Goal: Task Accomplishment & Management: Use online tool/utility

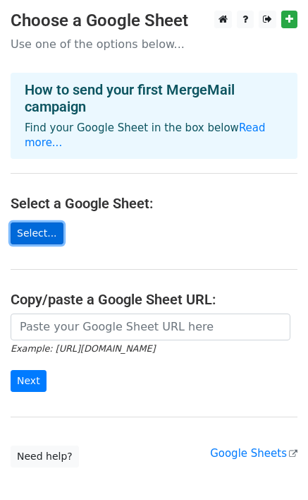
click at [30, 222] on link "Select..." at bounding box center [37, 233] width 53 height 22
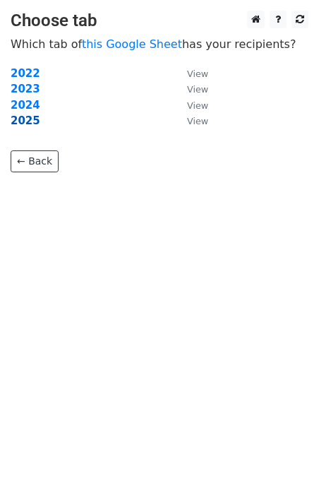
click at [26, 122] on strong "2025" at bounding box center [26, 120] width 30 height 13
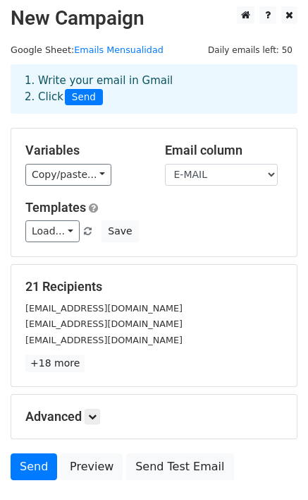
scroll to position [71, 0]
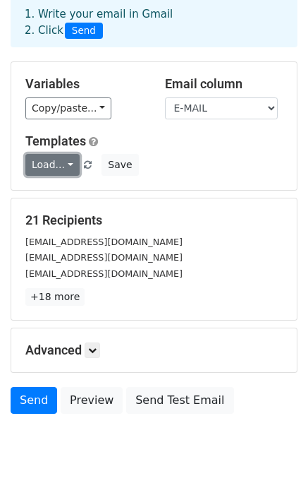
click at [64, 166] on link "Load..." at bounding box center [52, 165] width 54 height 22
click at [243, 214] on h5 "21 Recipients" at bounding box center [154, 220] width 258 height 16
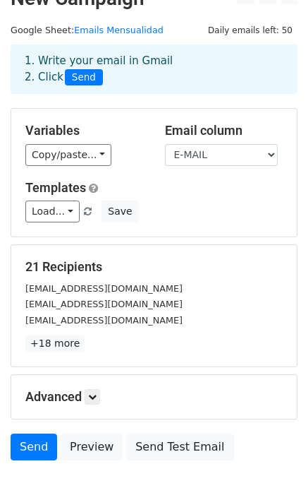
scroll to position [0, 0]
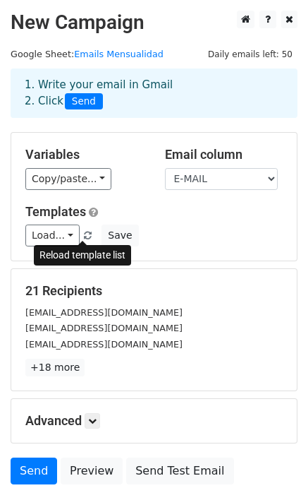
click at [84, 231] on span at bounding box center [88, 235] width 8 height 9
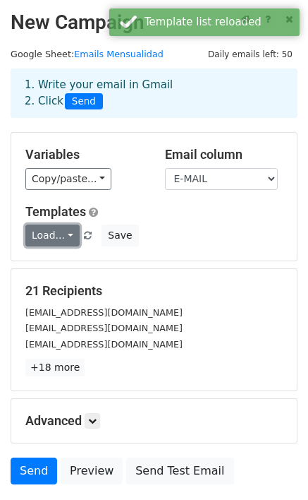
click at [66, 237] on link "Load..." at bounding box center [52, 235] width 54 height 22
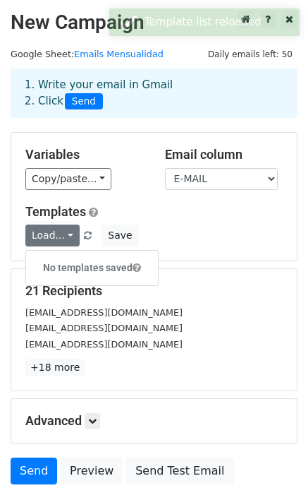
click at [218, 229] on div "Load... No templates saved Save" at bounding box center [154, 235] width 279 height 22
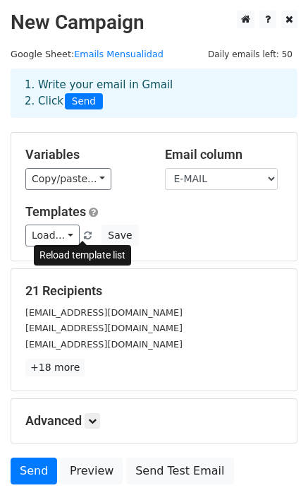
click at [84, 233] on span at bounding box center [88, 235] width 8 height 9
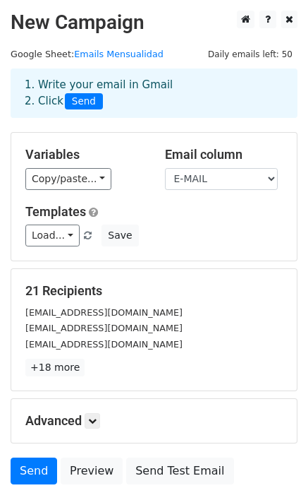
click at [188, 301] on div "21 Recipients madreteresacalculta@gmail.com gerardoplus12@gmail.com jennyree62@…" at bounding box center [154, 329] width 258 height 93
click at [93, 174] on link "Copy/paste..." at bounding box center [68, 179] width 86 height 22
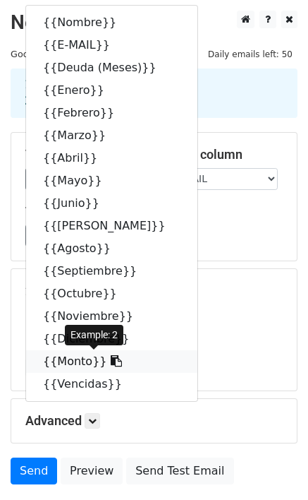
click at [52, 358] on link "{{Monto}}" at bounding box center [111, 361] width 171 height 23
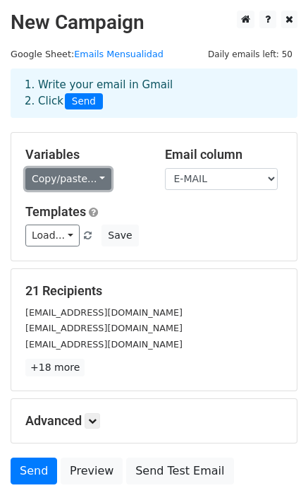
click at [97, 181] on link "Copy/paste..." at bounding box center [68, 179] width 86 height 22
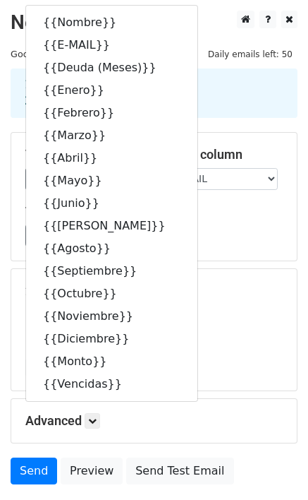
click at [244, 219] on div "Templates Load... No templates saved Save" at bounding box center [154, 225] width 279 height 43
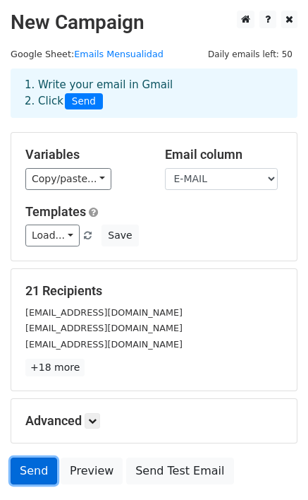
click at [35, 473] on link "Send" at bounding box center [34, 470] width 47 height 27
click at [29, 477] on link "Send" at bounding box center [34, 470] width 47 height 27
click at [35, 468] on link "Send" at bounding box center [34, 470] width 47 height 27
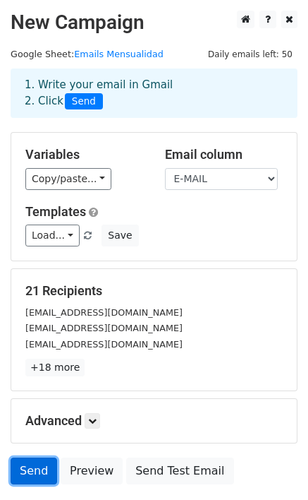
click at [35, 468] on link "Send" at bounding box center [34, 470] width 47 height 27
click at [34, 470] on link "Send" at bounding box center [34, 470] width 47 height 27
click at [32, 471] on link "Send" at bounding box center [34, 470] width 47 height 27
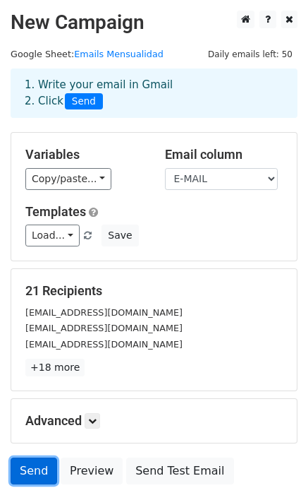
click at [32, 471] on link "Send" at bounding box center [34, 470] width 47 height 27
click at [38, 475] on link "Send" at bounding box center [34, 470] width 47 height 27
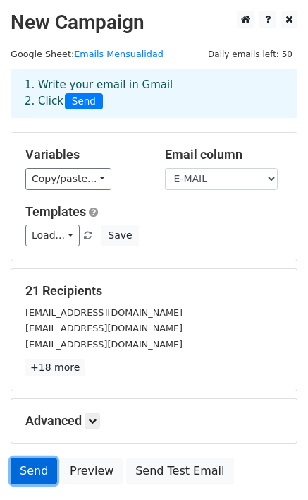
click at [38, 476] on link "Send" at bounding box center [34, 470] width 47 height 27
click at [37, 476] on link "Send" at bounding box center [34, 470] width 47 height 27
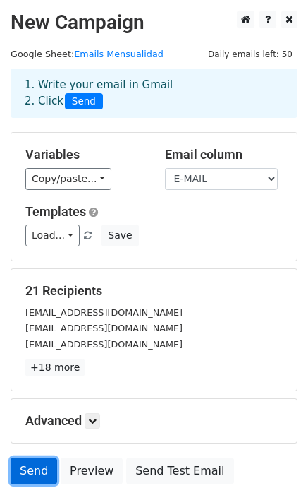
click at [37, 476] on link "Send" at bounding box center [34, 470] width 47 height 27
click at [35, 476] on link "Send" at bounding box center [34, 470] width 47 height 27
click at [34, 477] on link "Send" at bounding box center [34, 470] width 47 height 27
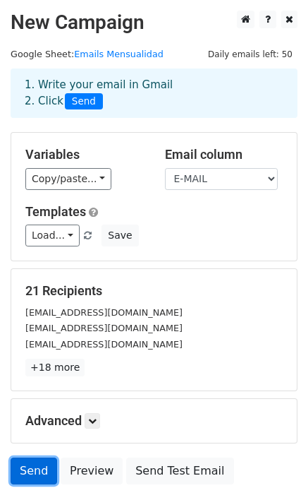
click at [33, 466] on link "Send" at bounding box center [34, 470] width 47 height 27
click at [35, 471] on link "Send" at bounding box center [34, 470] width 47 height 27
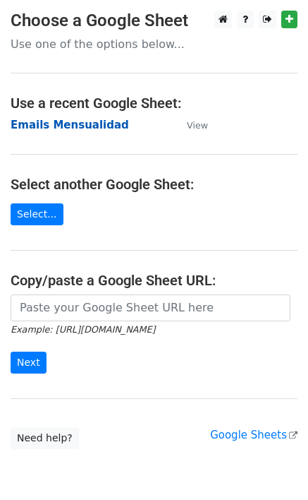
click at [67, 125] on strong "Emails Mensualidad" at bounding box center [70, 125] width 119 height 13
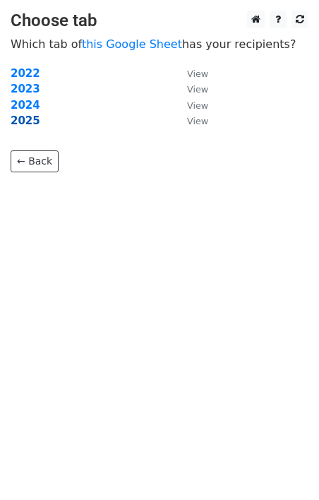
click at [25, 121] on strong "2025" at bounding box center [26, 120] width 30 height 13
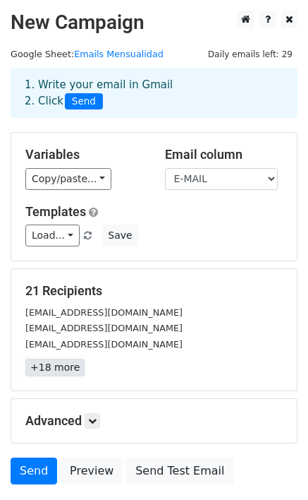
click at [58, 368] on link "+18 more" at bounding box center [54, 367] width 59 height 18
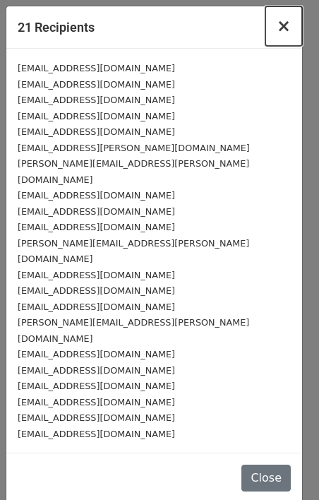
click at [287, 27] on span "×" at bounding box center [284, 26] width 14 height 20
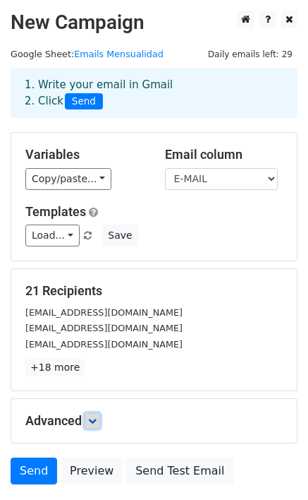
click at [95, 420] on icon at bounding box center [92, 420] width 8 height 8
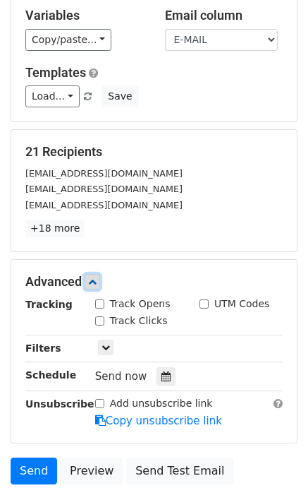
scroll to position [243, 0]
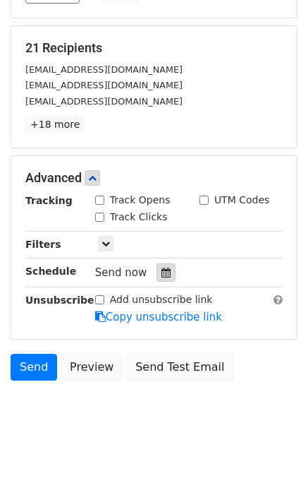
click at [162, 272] on icon at bounding box center [166, 272] width 9 height 10
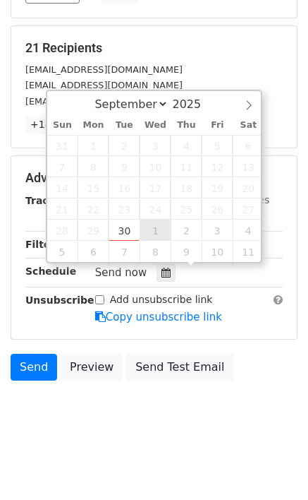
type input "2025-10-01 12:00"
select select "9"
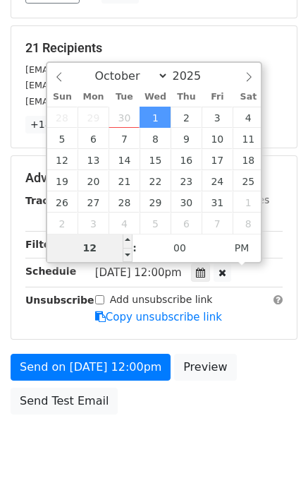
click at [99, 246] on input "12" at bounding box center [90, 248] width 86 height 28
drag, startPoint x: 103, startPoint y: 245, endPoint x: 77, endPoint y: 245, distance: 26.1
click at [77, 245] on input "12" at bounding box center [90, 248] width 86 height 28
type input "08"
type input "2025-10-01 08:00"
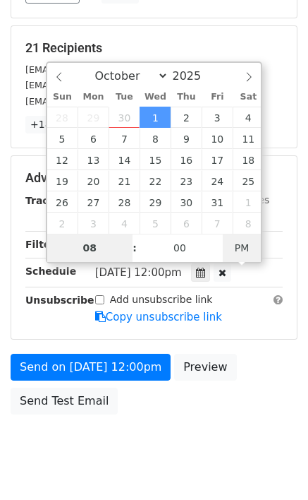
click at [238, 248] on span "PM" at bounding box center [242, 248] width 39 height 28
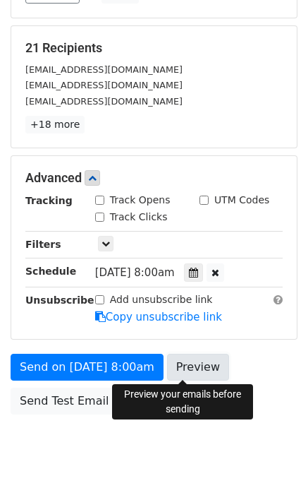
click at [197, 367] on link "Preview" at bounding box center [198, 366] width 62 height 27
click at [110, 452] on body "New Campaign Daily emails left: 29 Google Sheet: Emails Mensualidad 1. Write yo…" at bounding box center [154, 123] width 308 height 710
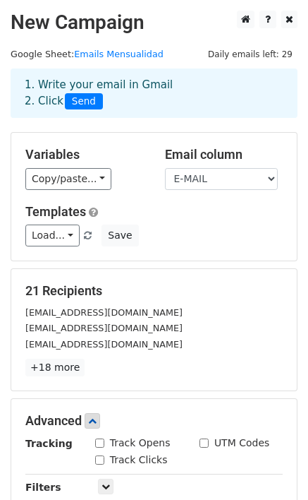
scroll to position [277, 0]
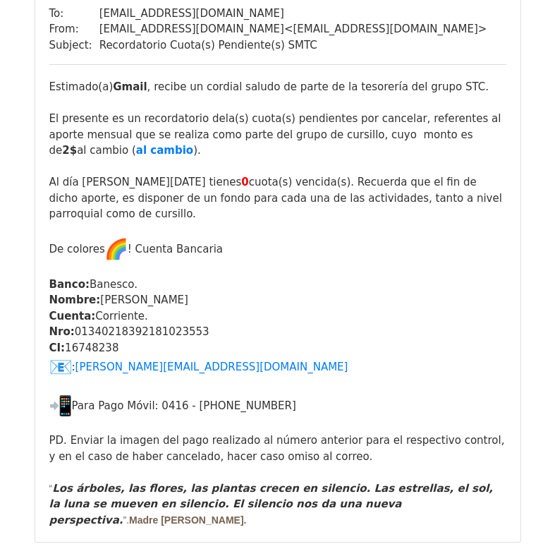
scroll to position [141, 0]
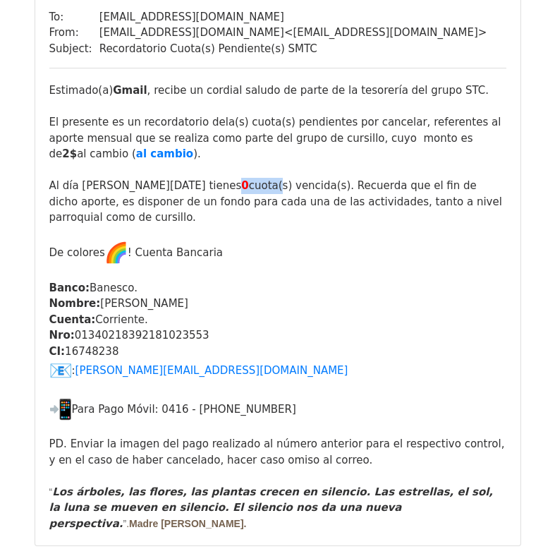
drag, startPoint x: 145, startPoint y: 186, endPoint x: 179, endPoint y: 186, distance: 34.6
click at [179, 186] on div "Al día [PERSON_NAME][DATE] tienes 0 cuota(s) vencida(s). Recuerda que el fin de…" at bounding box center [277, 202] width 457 height 48
click at [397, 262] on div "De colores ! Cuenta Bancaria Banco: Banesco. Nombre: [PERSON_NAME] Cuenta: Corr…" at bounding box center [277, 330] width 457 height 179
click at [136, 155] on link "al cambio" at bounding box center [164, 153] width 57 height 13
